Goal: Check status: Check status

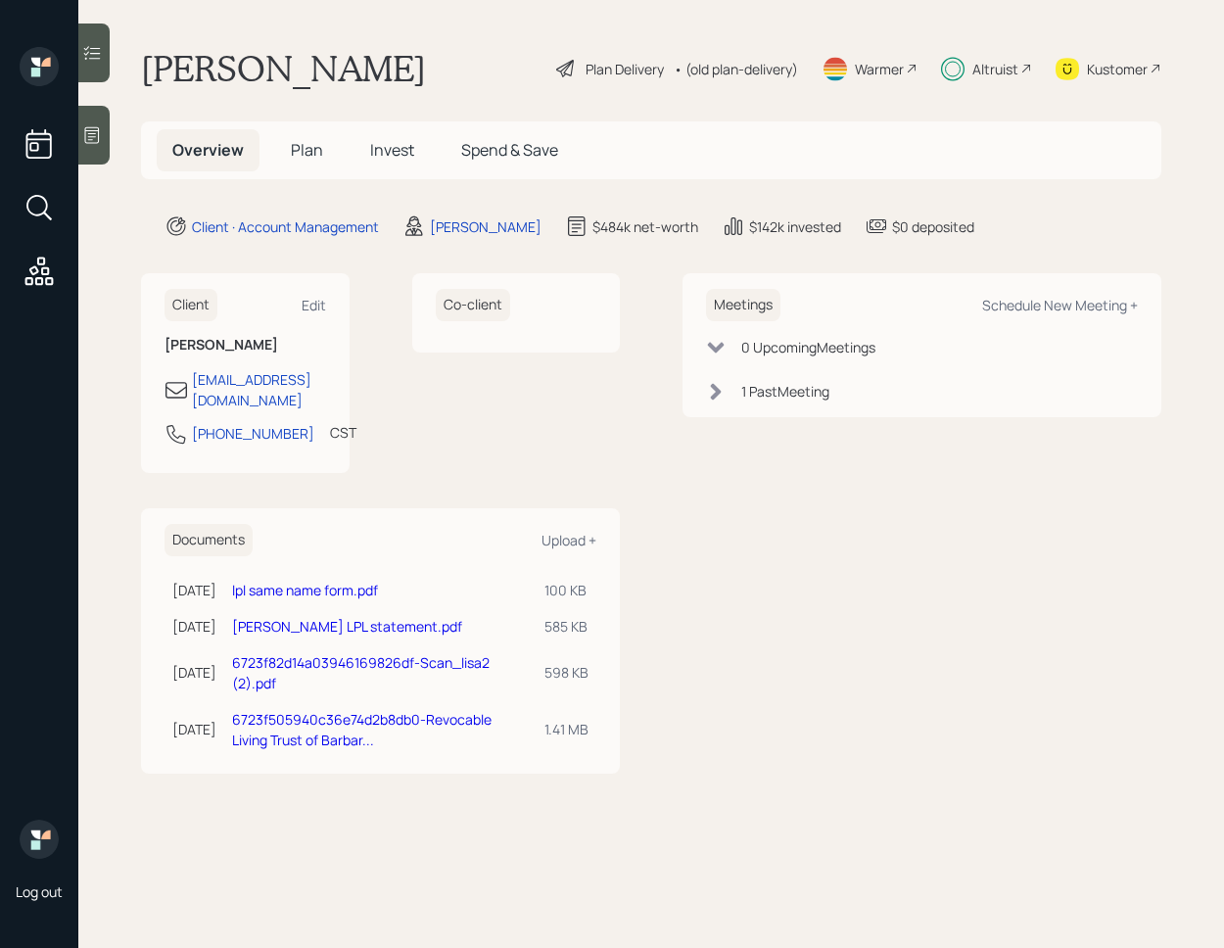
click at [391, 154] on span "Invest" at bounding box center [392, 150] width 44 height 22
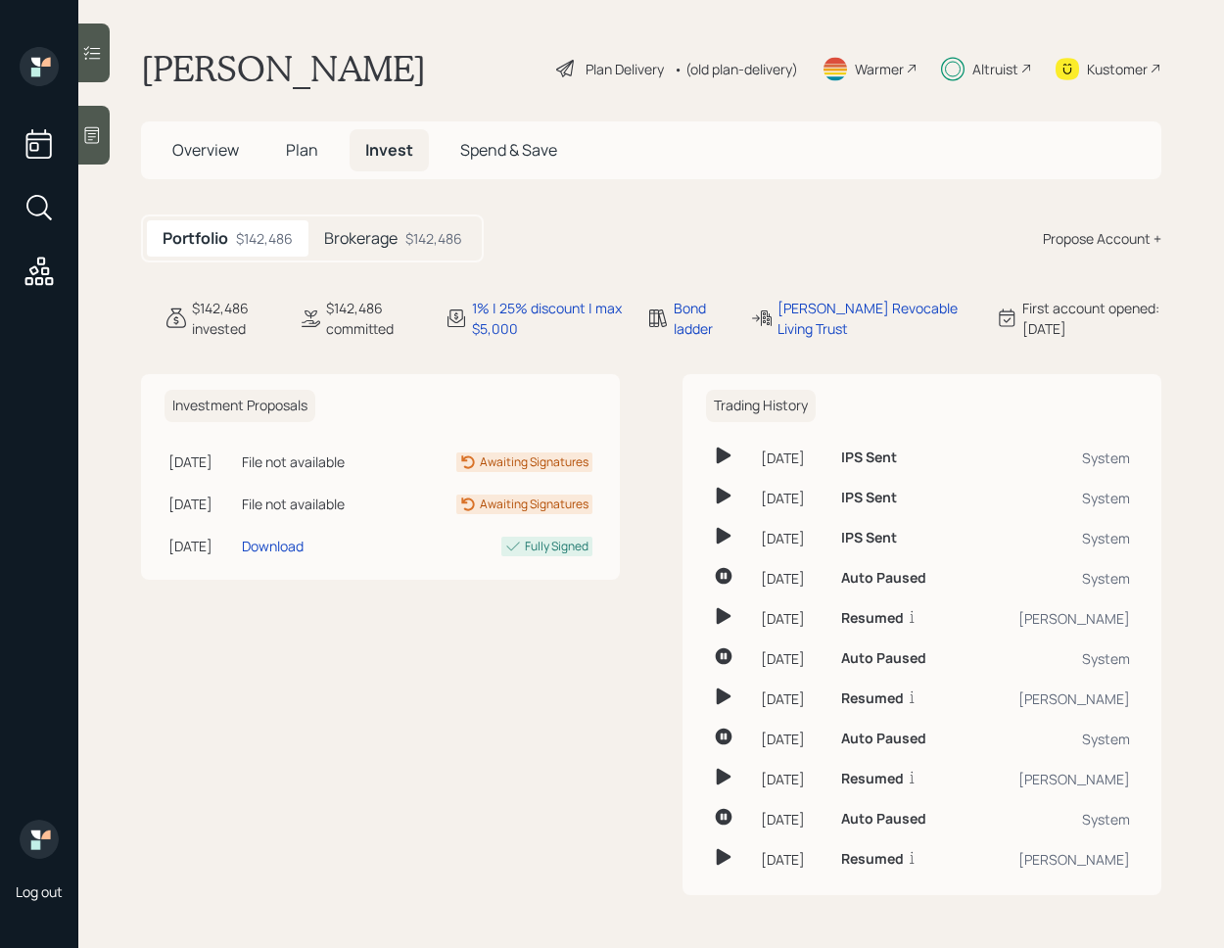
click at [417, 234] on div "$142,486" at bounding box center [434, 238] width 57 height 21
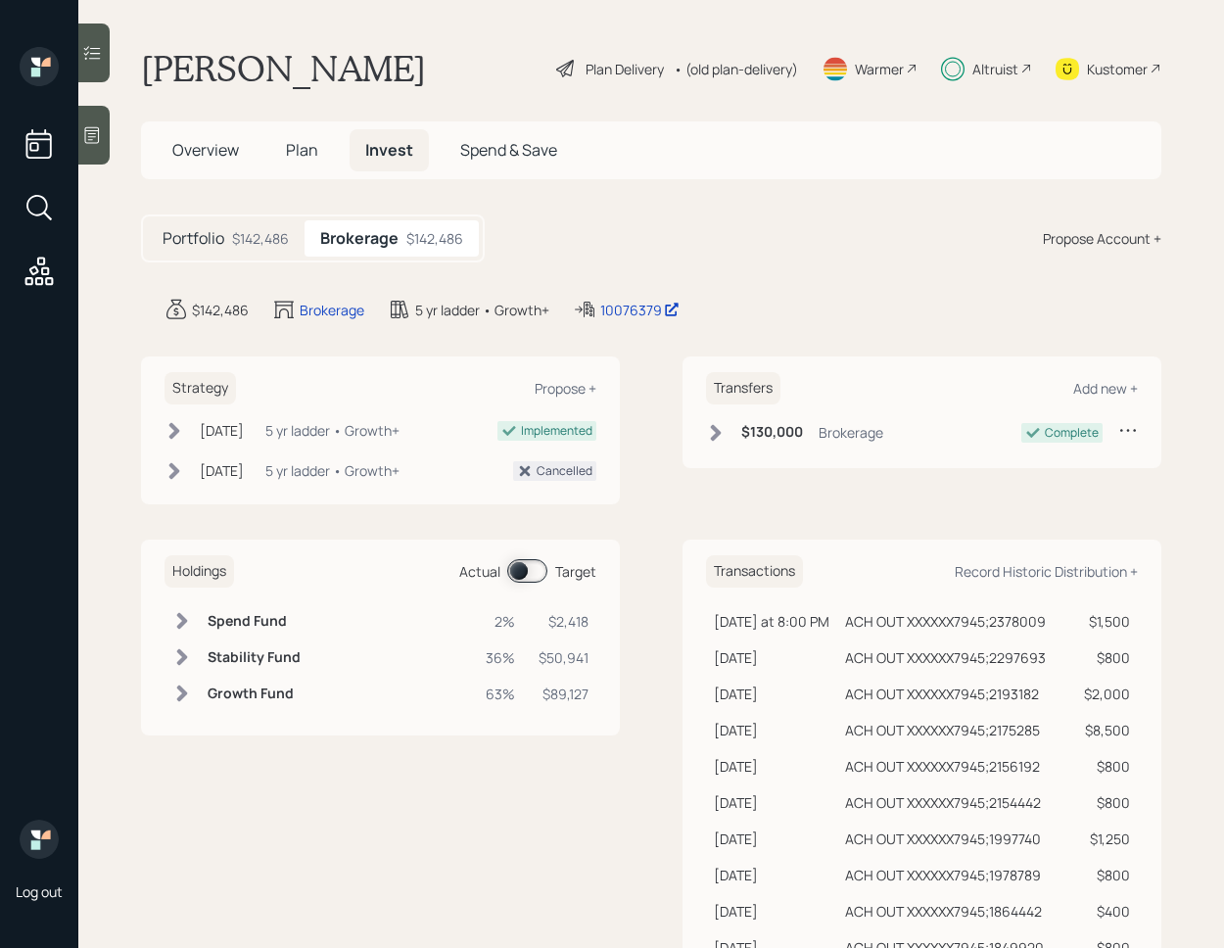
click at [529, 575] on span at bounding box center [527, 571] width 40 height 24
copy div "10076379"
drag, startPoint x: 634, startPoint y: 309, endPoint x: 814, endPoint y: 12, distance: 347.2
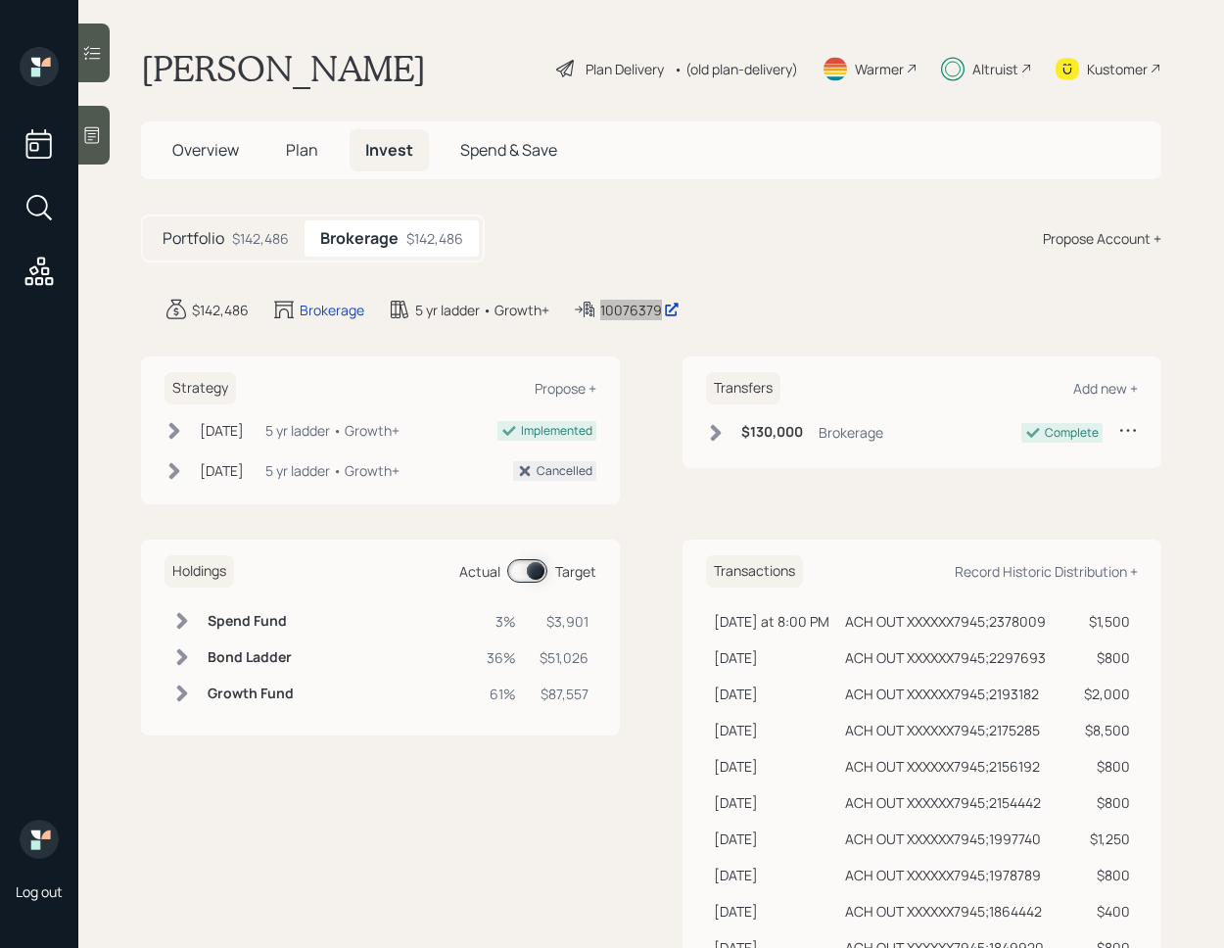
click at [0, 0] on div "Log out Lisa Joyner Plan Delivery • (old plan-delivery) Warmer Altruist Kustome…" at bounding box center [612, 474] width 1224 height 948
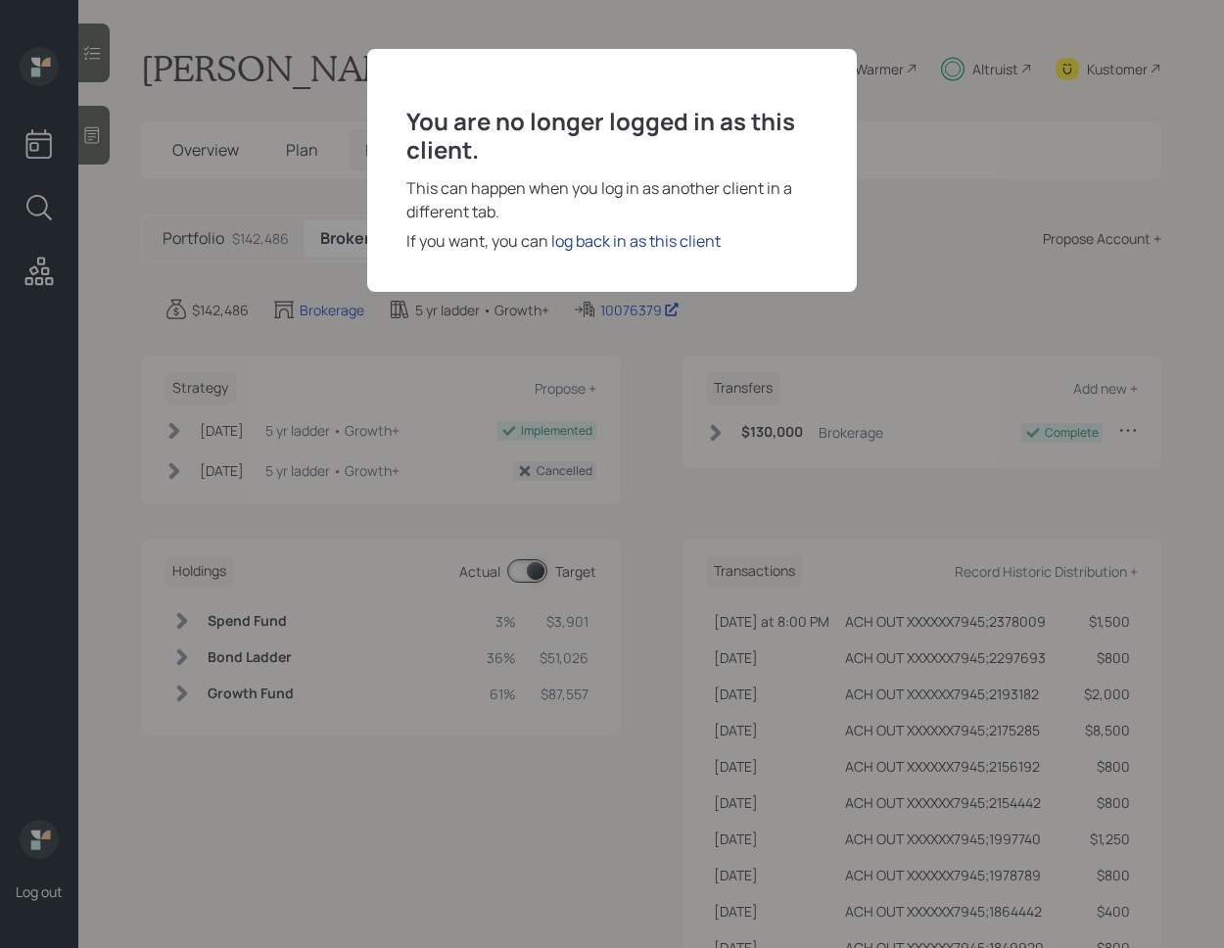
click at [630, 241] on div "log back in as this client" at bounding box center [635, 241] width 169 height 24
